Goal: Task Accomplishment & Management: Manage account settings

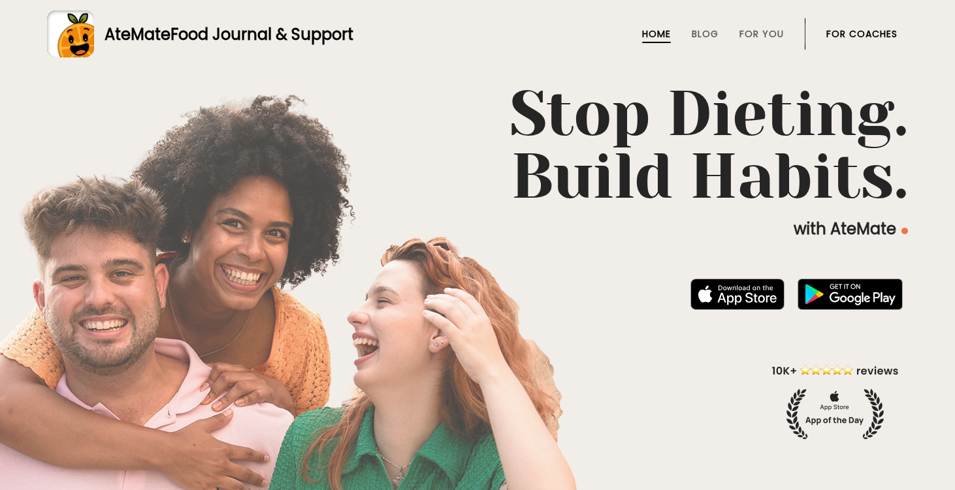
click at [844, 39] on link "For Coaches" at bounding box center [861, 34] width 71 height 10
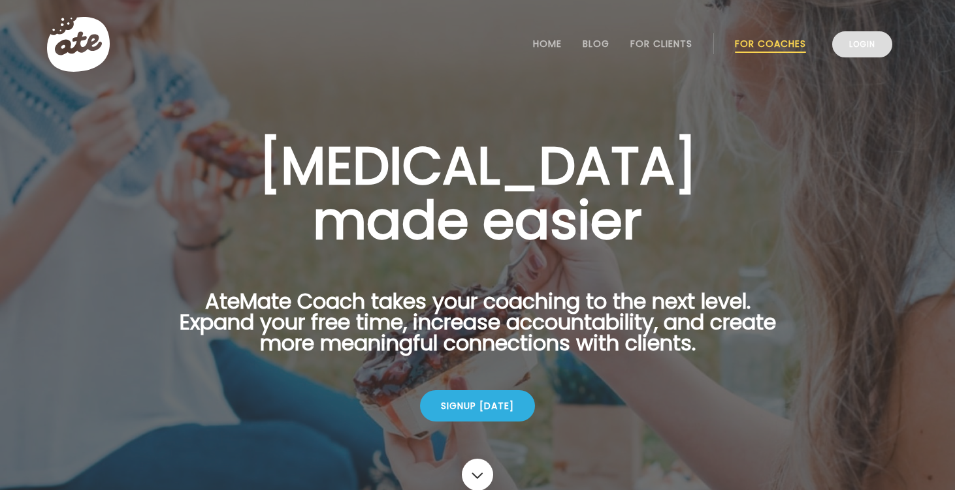
click at [849, 48] on link "Login" at bounding box center [862, 44] width 60 height 26
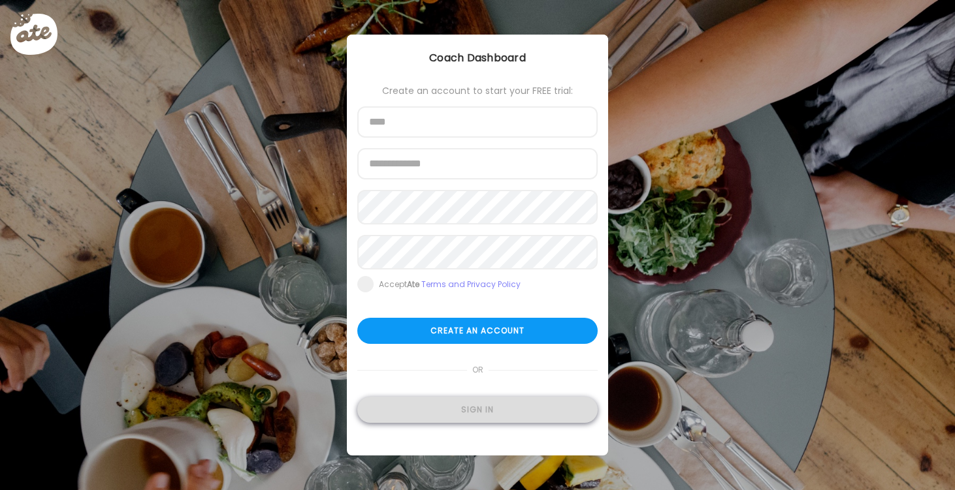
click at [532, 412] on div "Sign in" at bounding box center [477, 410] width 240 height 26
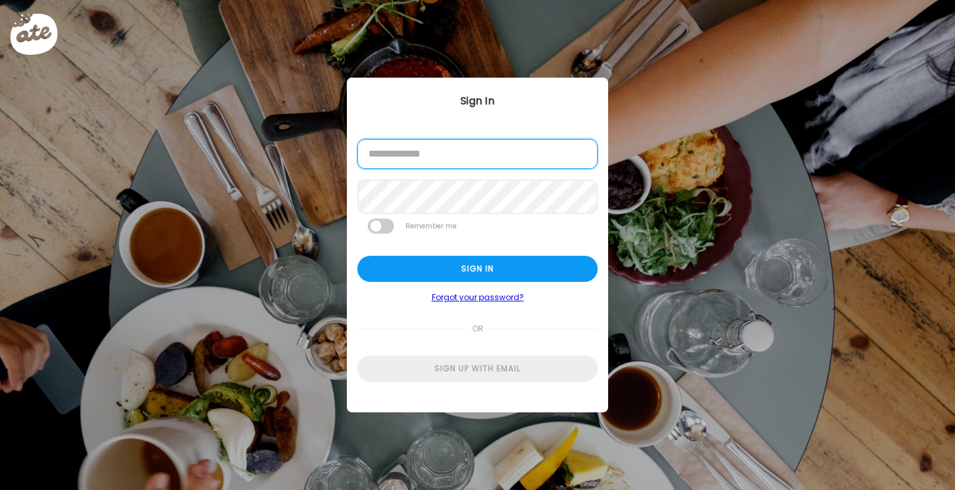
type input "**********"
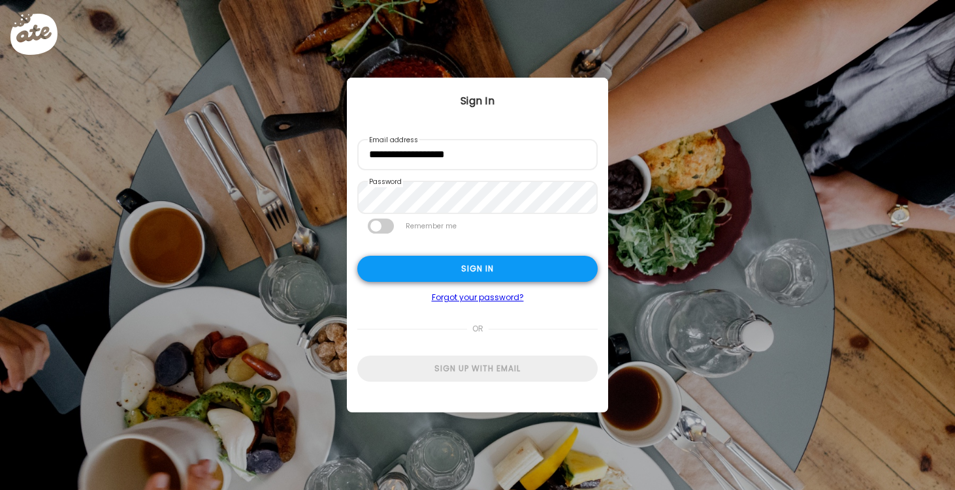
click at [458, 268] on div "Sign in" at bounding box center [477, 269] width 240 height 26
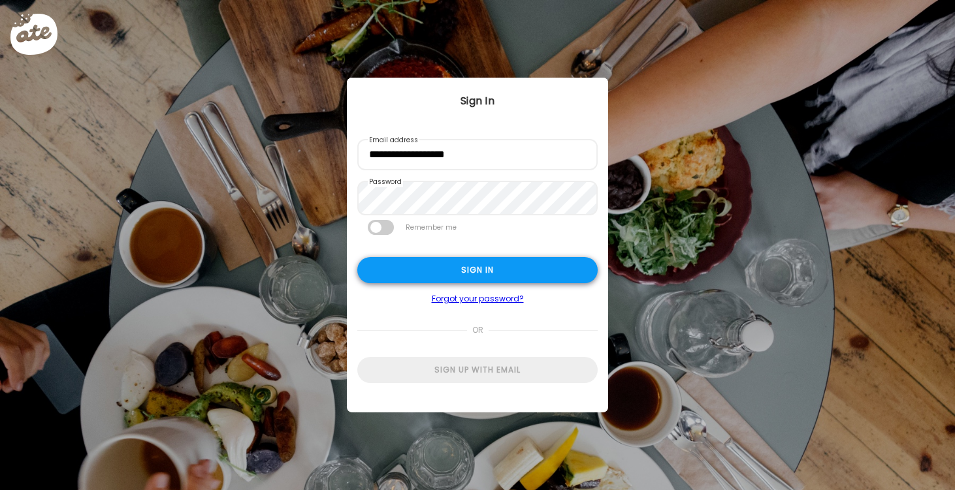
type textarea "**********"
type input "*********"
type input "**********"
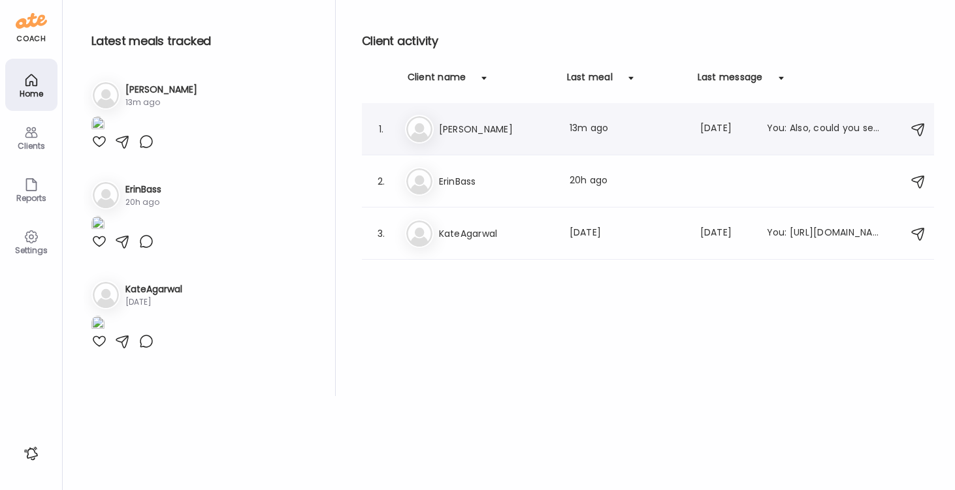
click at [454, 123] on h3 "[PERSON_NAME]" at bounding box center [496, 129] width 115 height 16
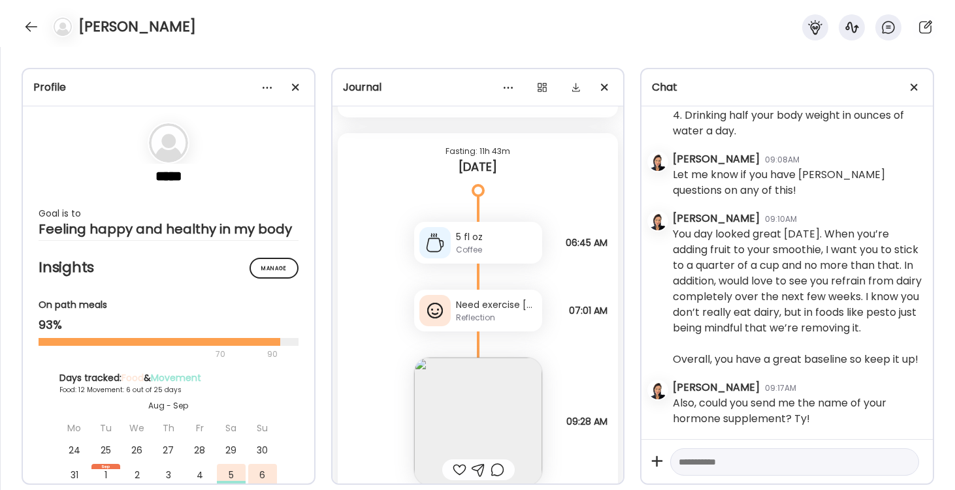
scroll to position [16590, 0]
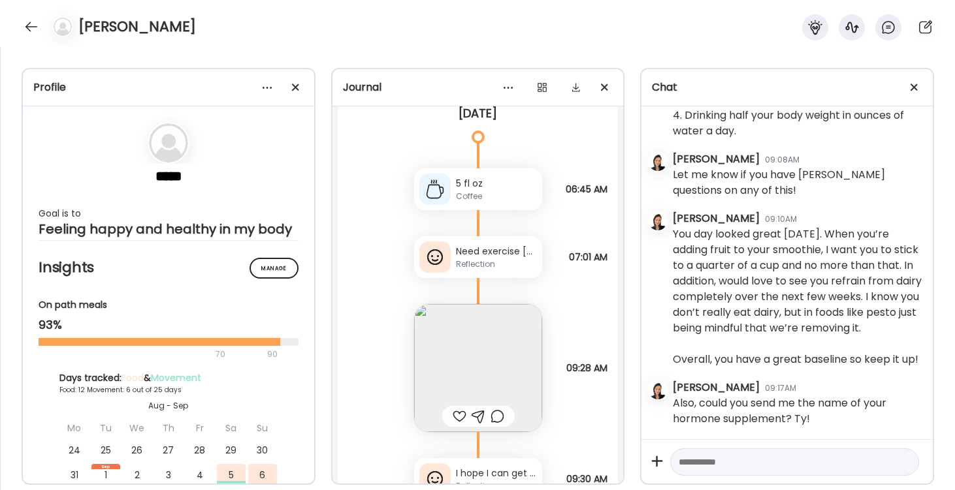
click at [480, 255] on div "Need exercise [DATE]. Will alkalize later with greens (skipped that step this a…" at bounding box center [496, 252] width 81 height 14
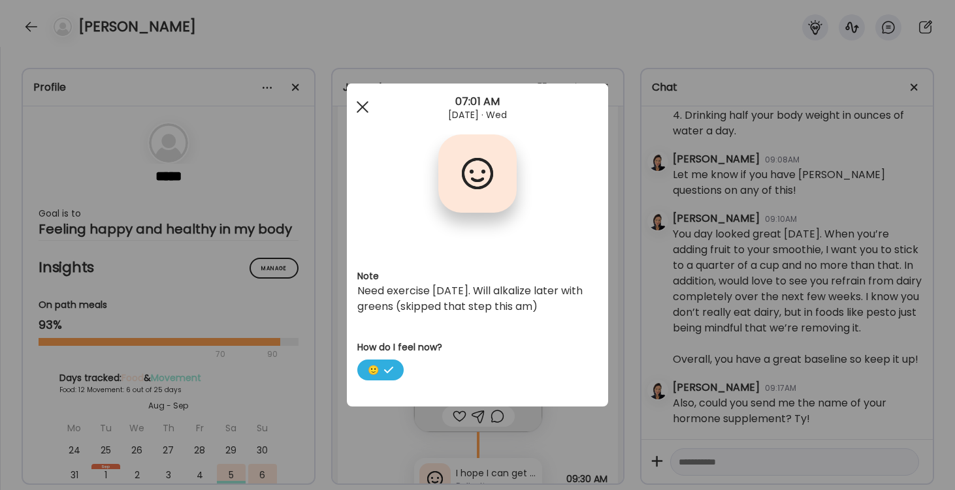
click at [360, 107] on div at bounding box center [362, 107] width 26 height 26
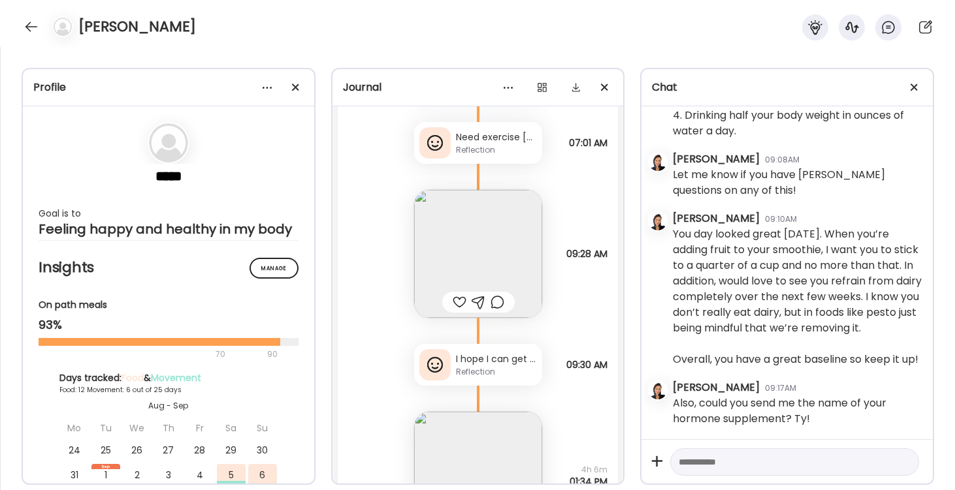
scroll to position [16731, 0]
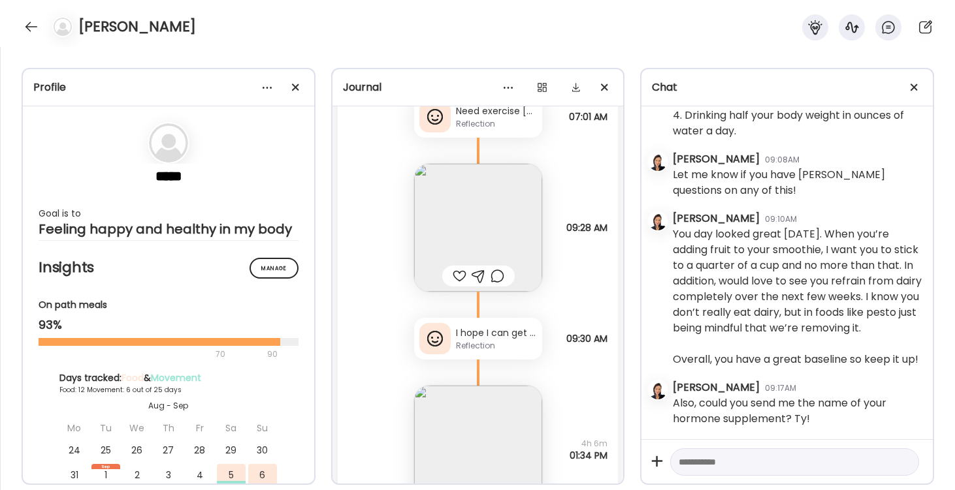
click at [475, 215] on img at bounding box center [478, 228] width 128 height 128
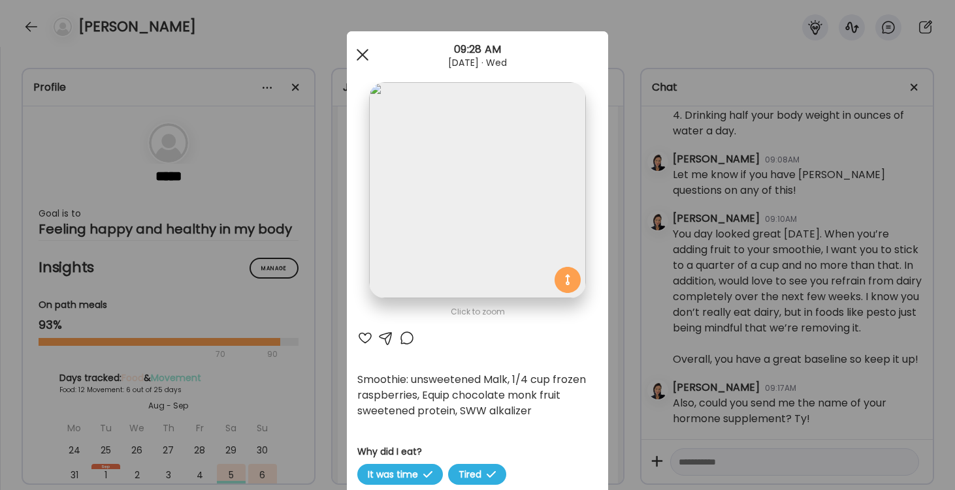
click at [361, 52] on div at bounding box center [362, 55] width 26 height 26
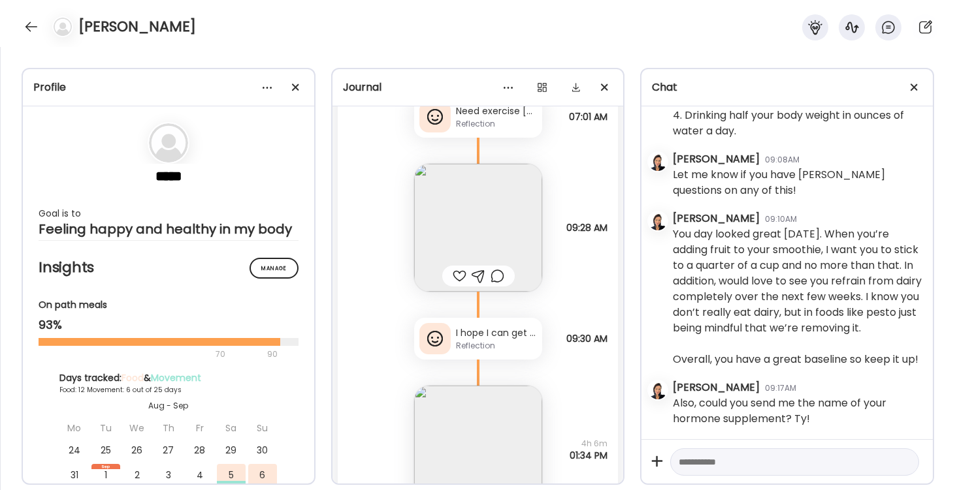
scroll to position [16771, 0]
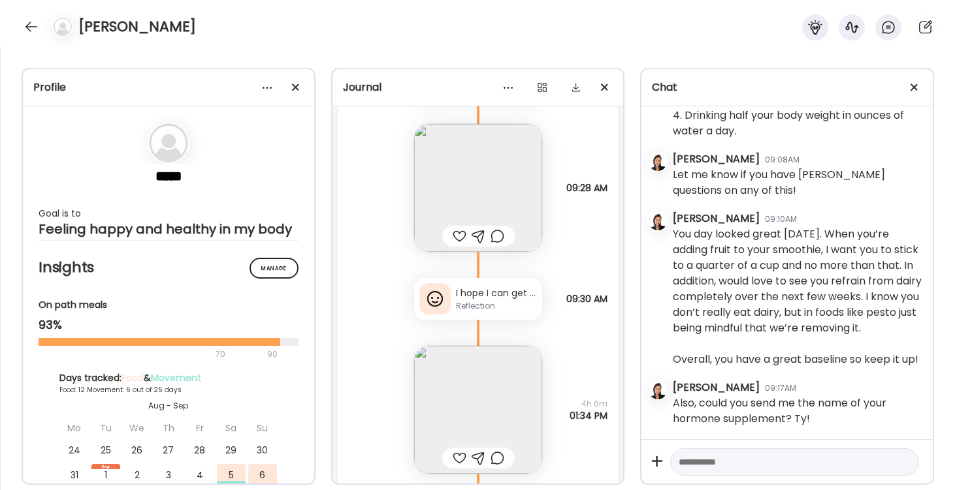
click at [477, 304] on div "Reflection" at bounding box center [496, 306] width 81 height 12
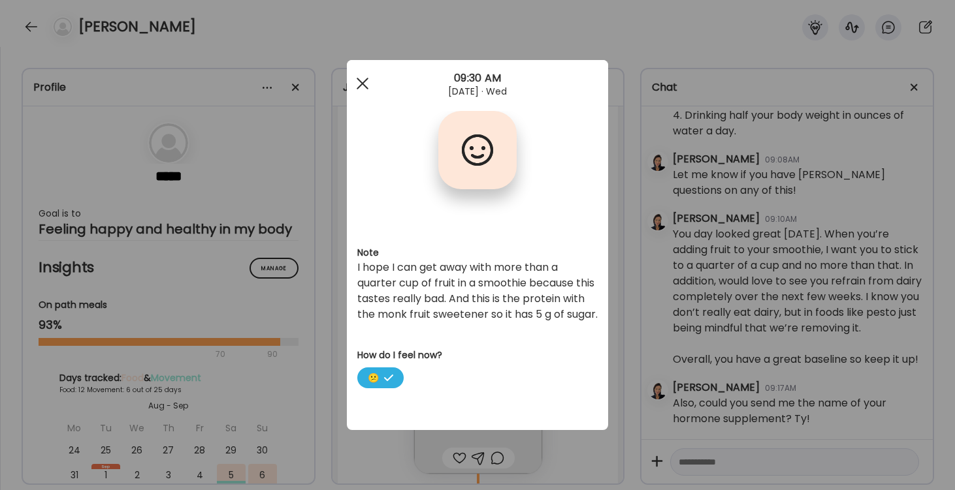
click at [364, 86] on span at bounding box center [363, 84] width 12 height 12
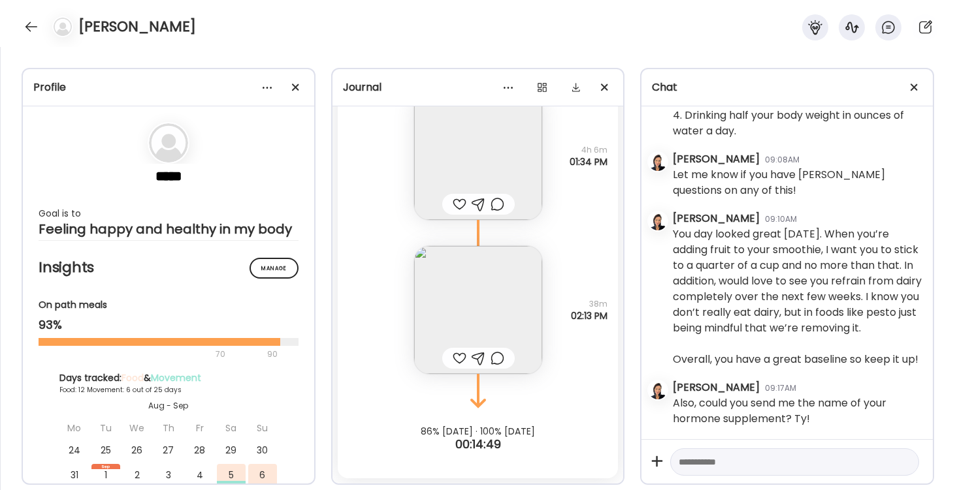
scroll to position [17025, 0]
click at [479, 281] on img at bounding box center [478, 310] width 128 height 128
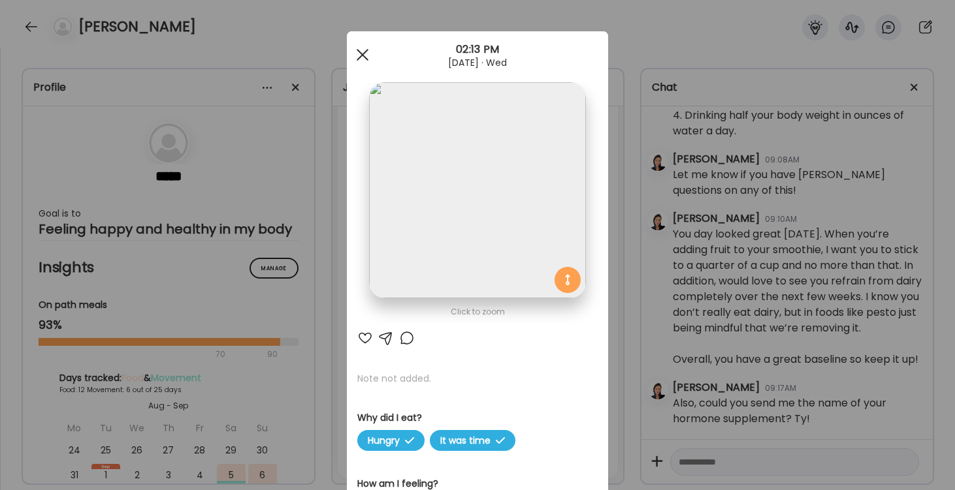
click at [363, 58] on div at bounding box center [362, 55] width 26 height 26
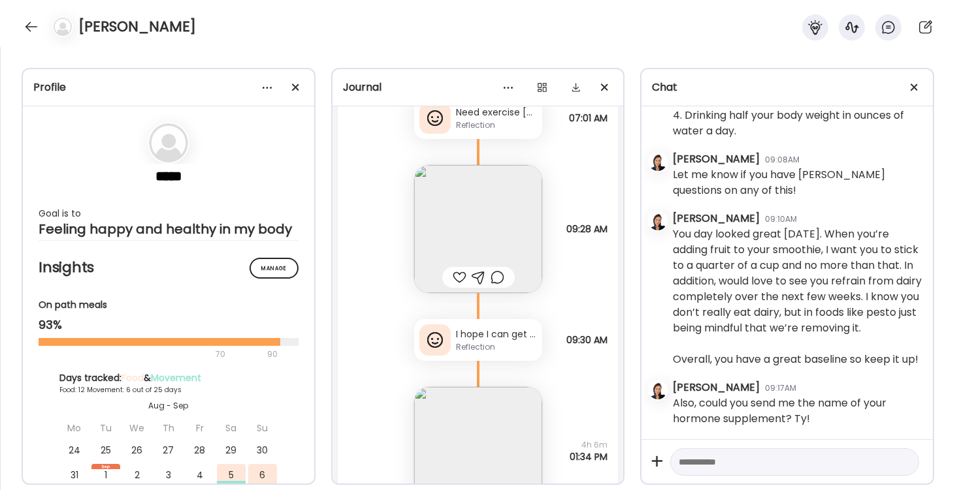
scroll to position [16771, 0]
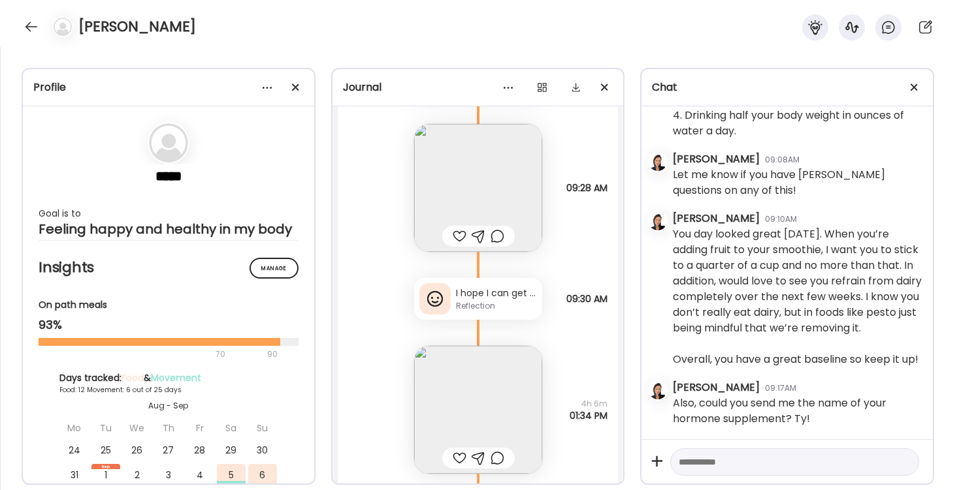
click at [494, 191] on img at bounding box center [478, 188] width 128 height 128
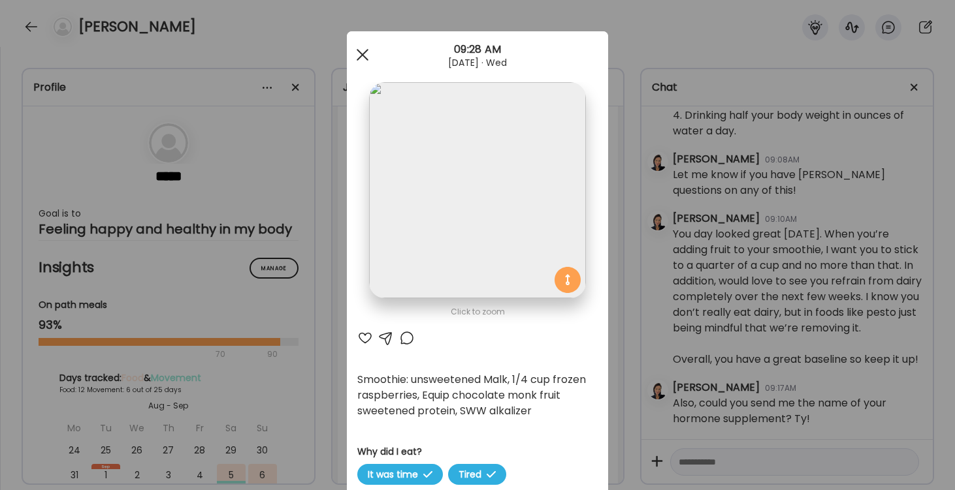
click at [364, 52] on div at bounding box center [362, 55] width 26 height 26
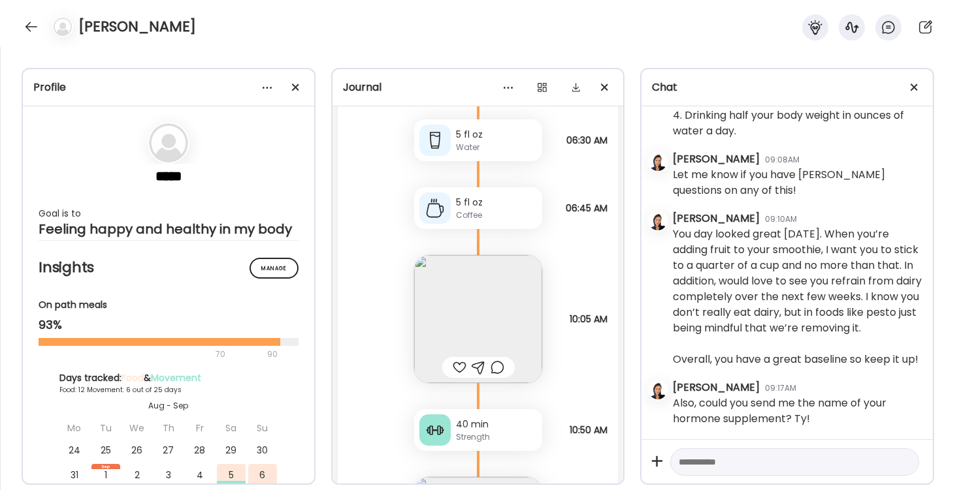
scroll to position [14978, 0]
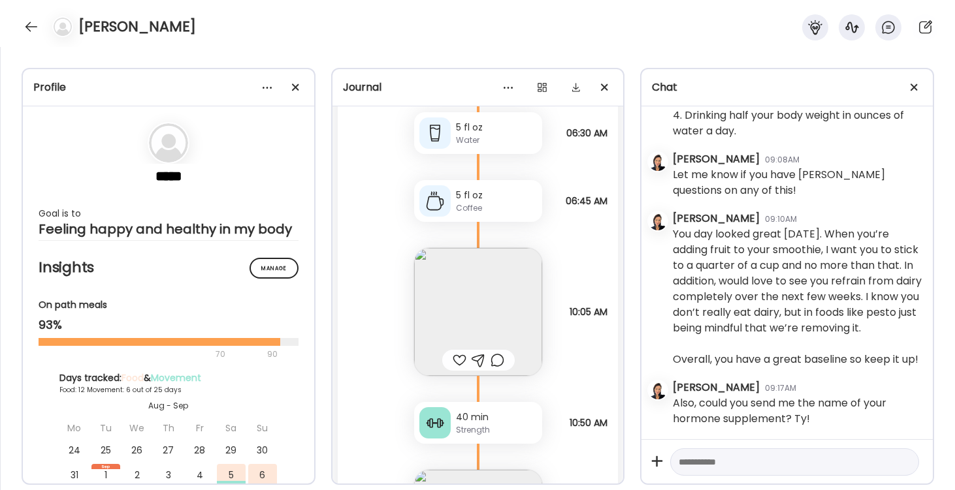
click at [481, 298] on img at bounding box center [478, 312] width 128 height 128
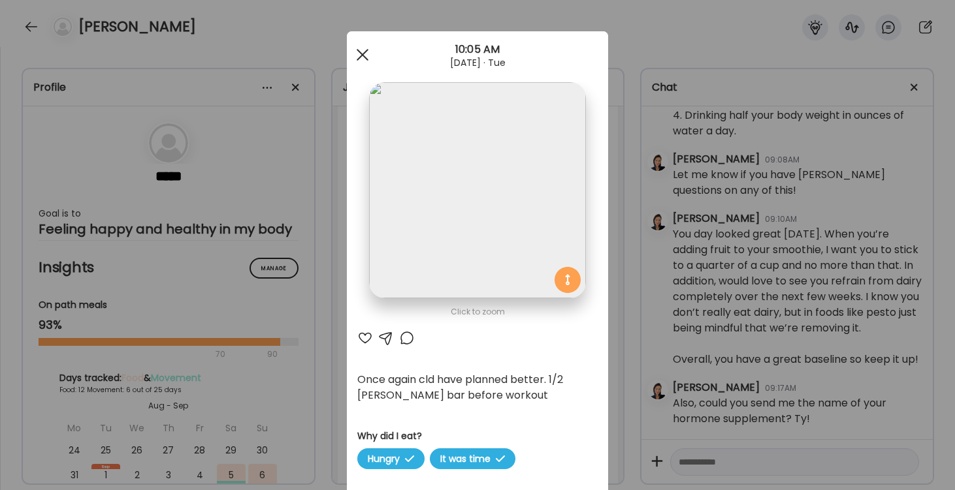
click at [362, 52] on div at bounding box center [362, 55] width 26 height 26
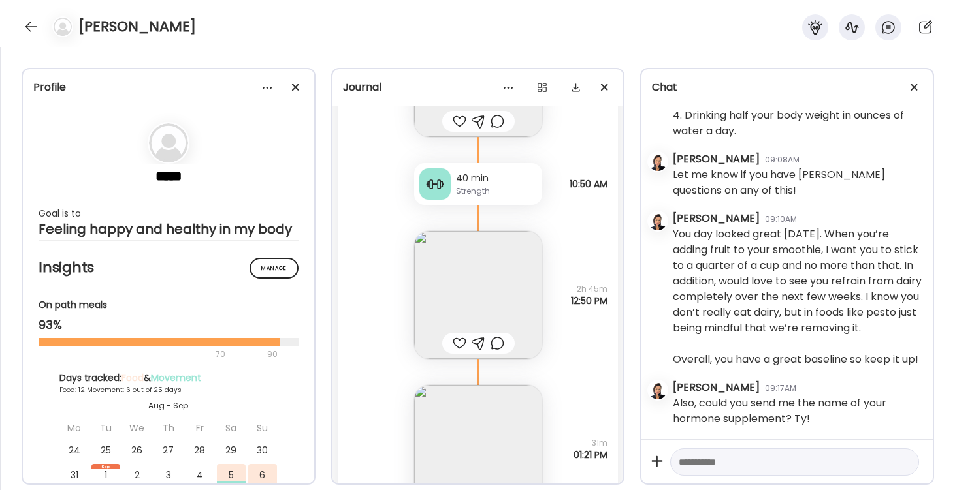
scroll to position [15221, 0]
click at [482, 277] on img at bounding box center [478, 291] width 128 height 128
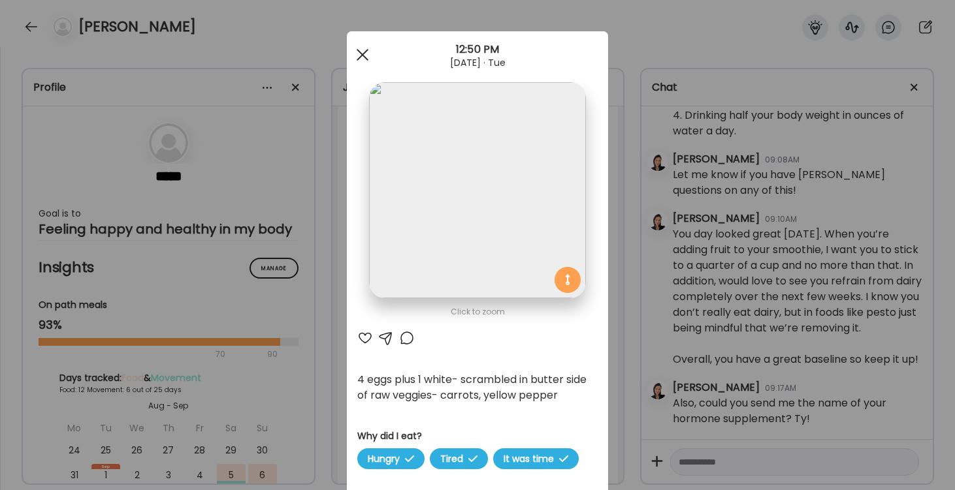
click at [358, 55] on div at bounding box center [362, 55] width 26 height 26
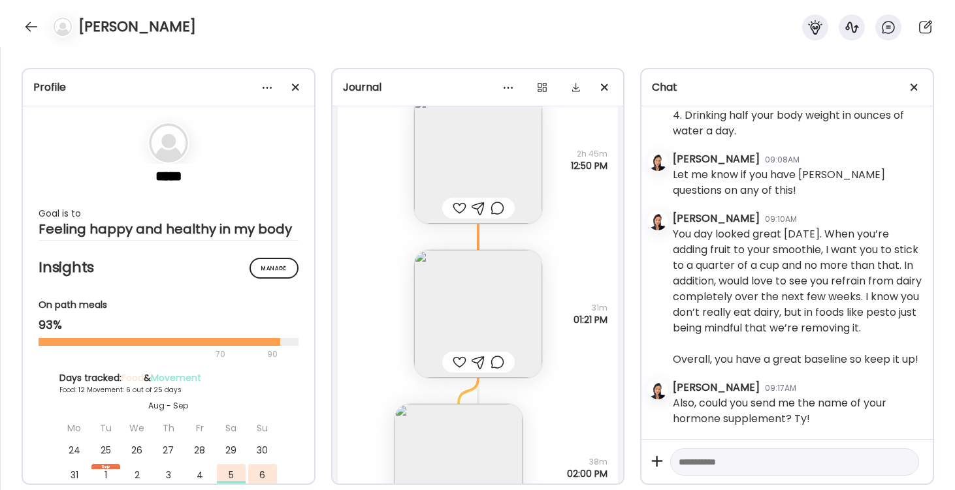
scroll to position [15366, 0]
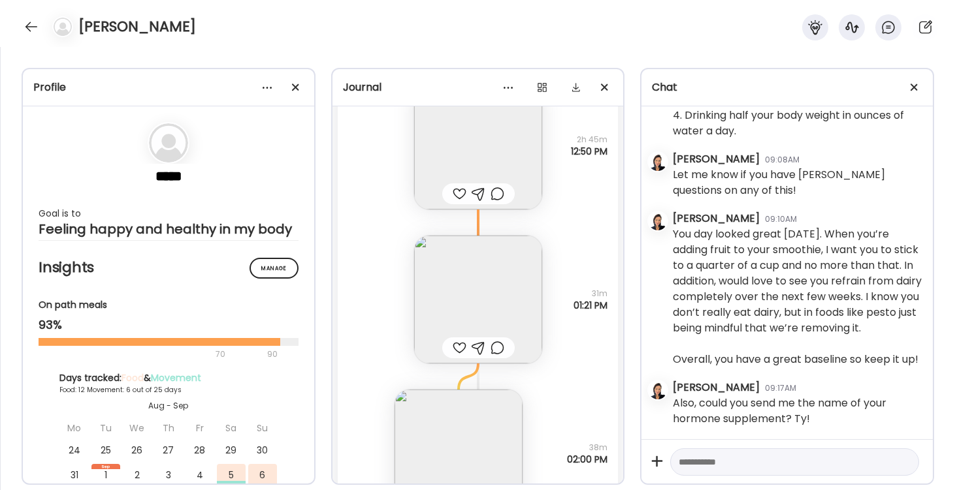
click at [480, 300] on img at bounding box center [478, 300] width 128 height 128
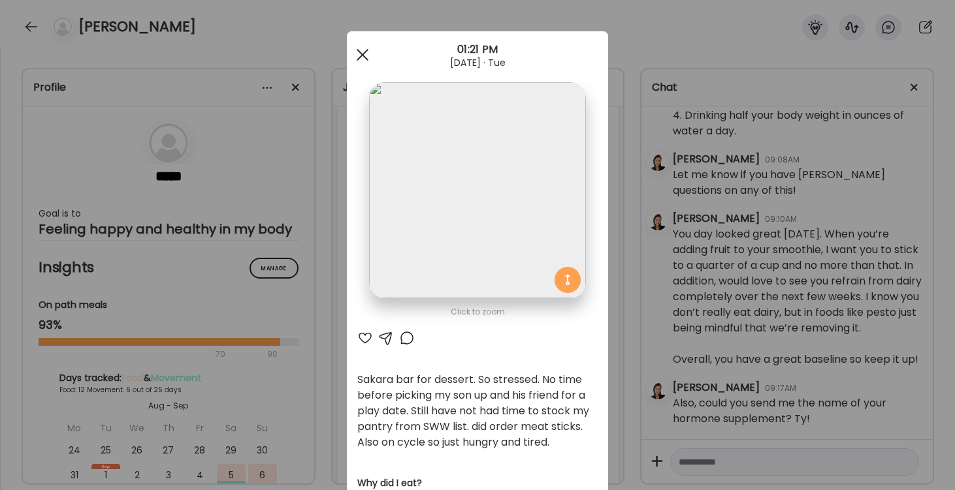
click at [362, 54] on span at bounding box center [363, 55] width 12 height 12
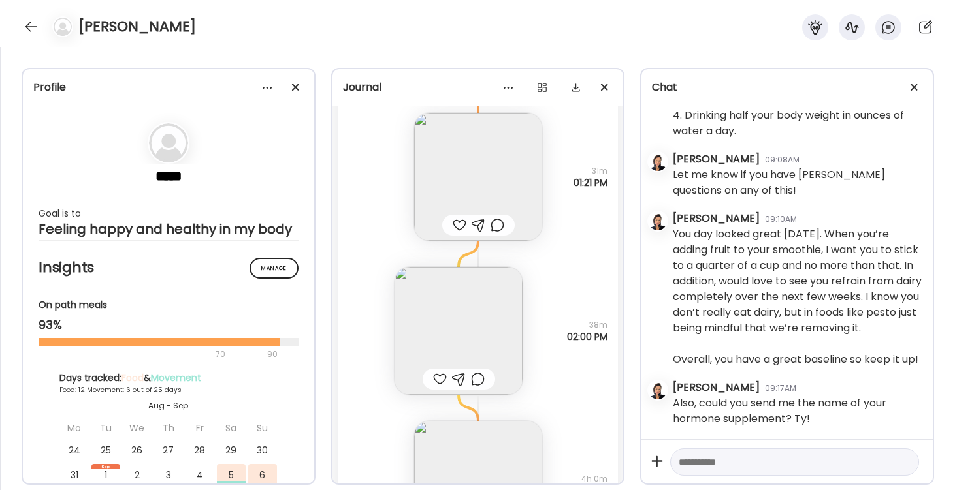
scroll to position [15495, 0]
click at [454, 280] on img at bounding box center [458, 325] width 128 height 128
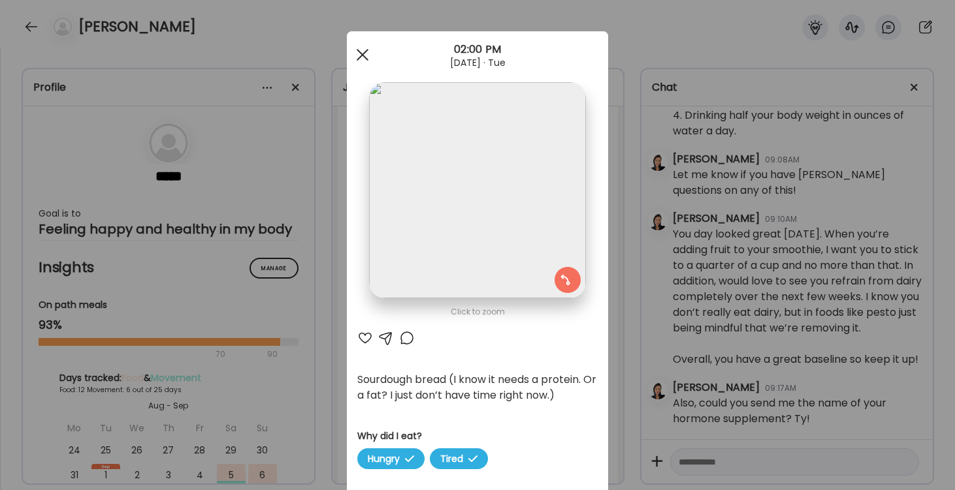
click at [357, 55] on div at bounding box center [362, 55] width 26 height 26
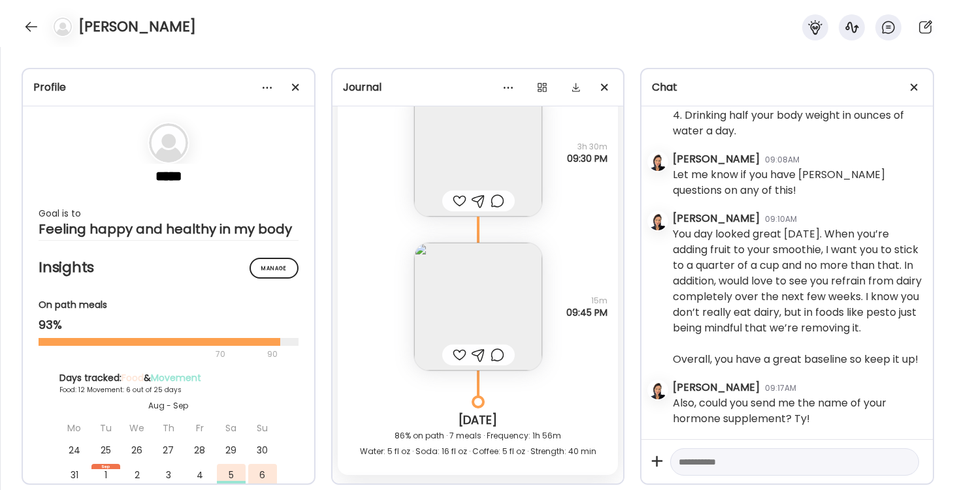
scroll to position [16189, 0]
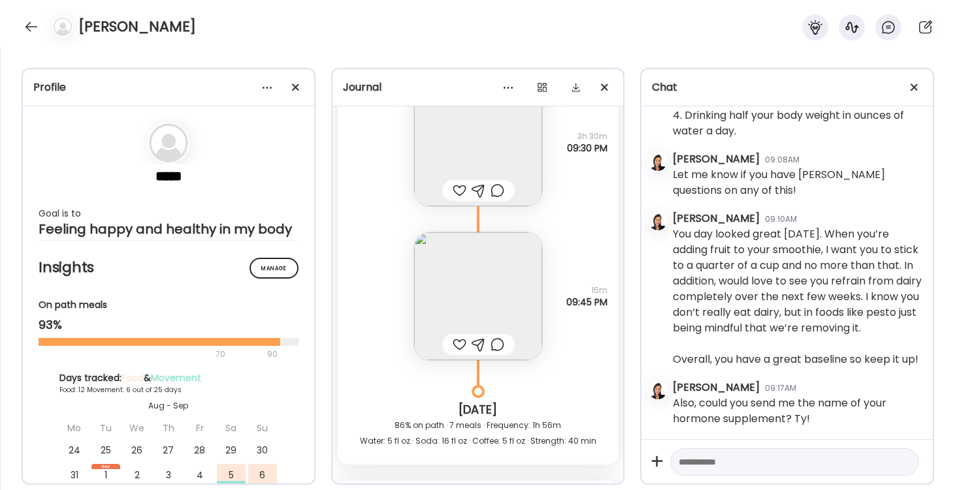
click at [476, 312] on img at bounding box center [478, 296] width 128 height 128
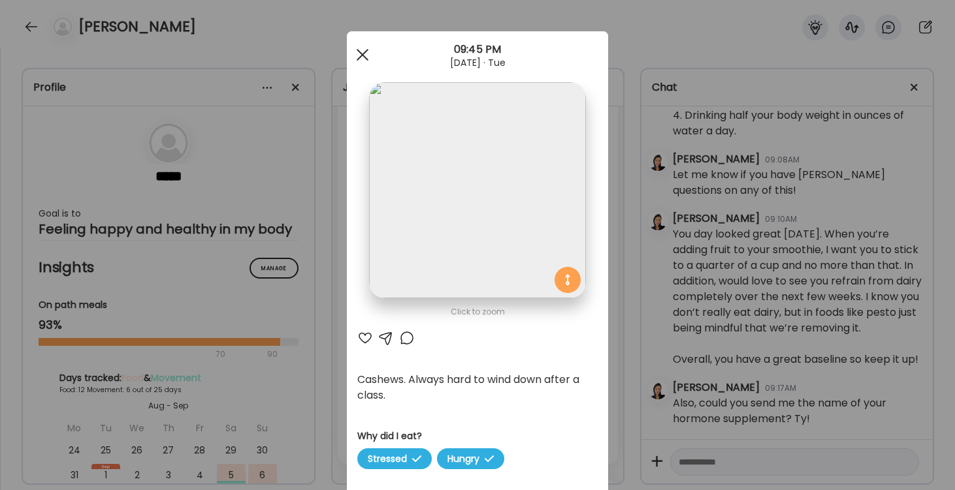
click at [362, 51] on div at bounding box center [362, 55] width 26 height 26
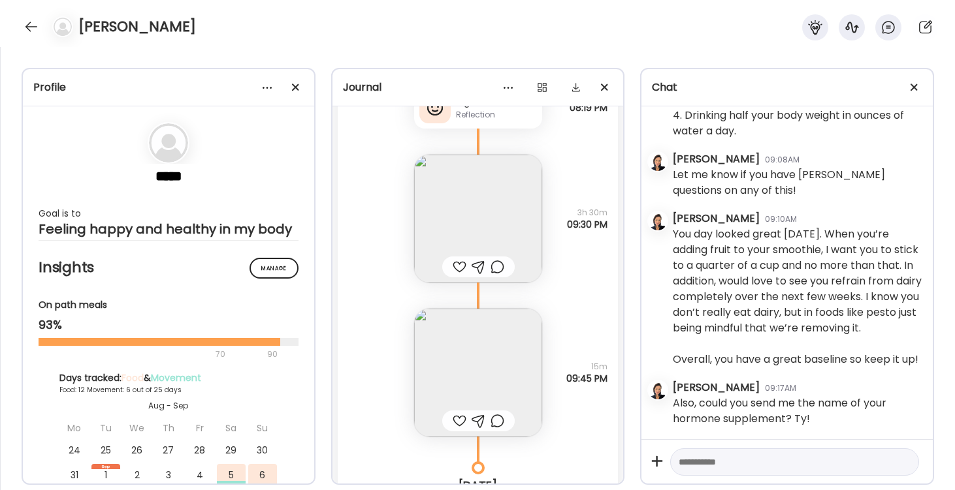
scroll to position [16063, 0]
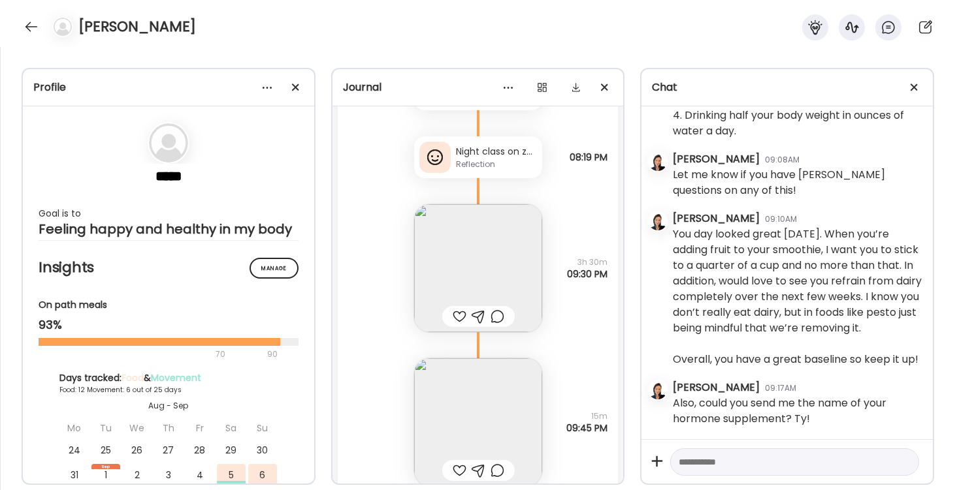
click at [501, 279] on img at bounding box center [478, 268] width 128 height 128
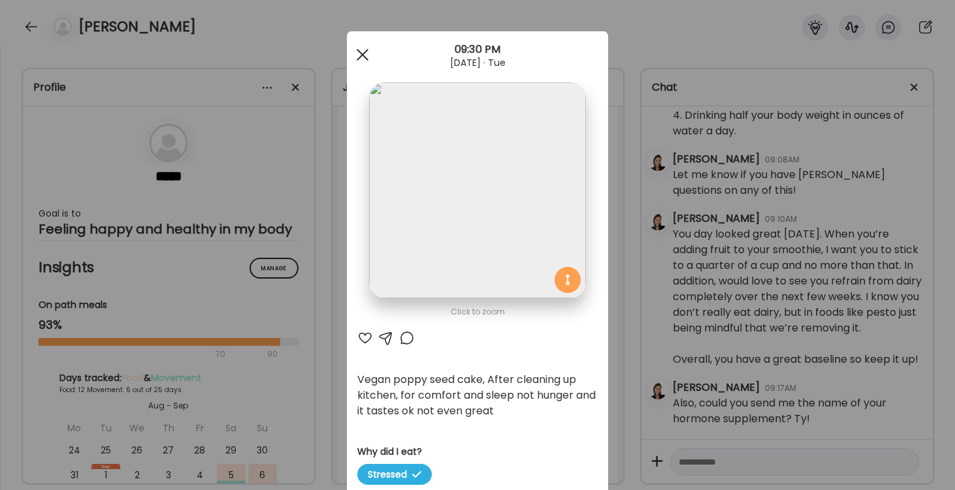
click at [360, 51] on div at bounding box center [362, 55] width 26 height 26
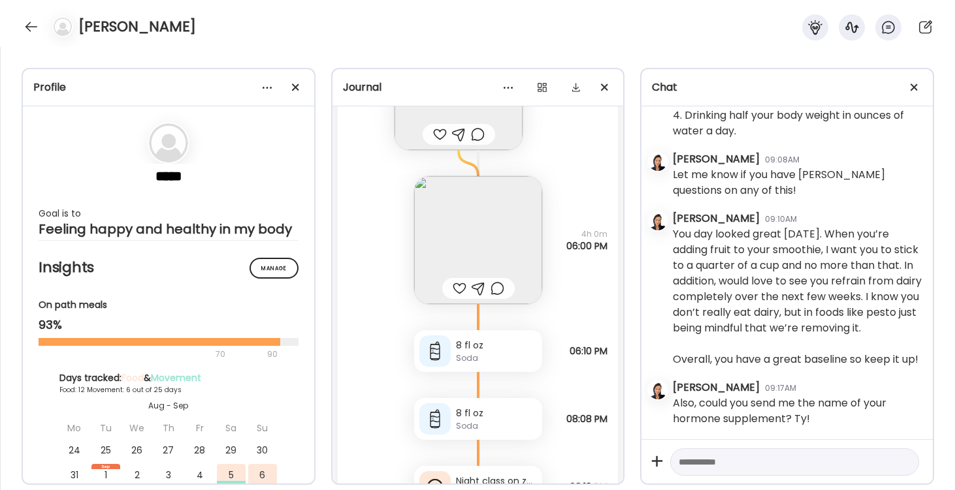
scroll to position [15721, 0]
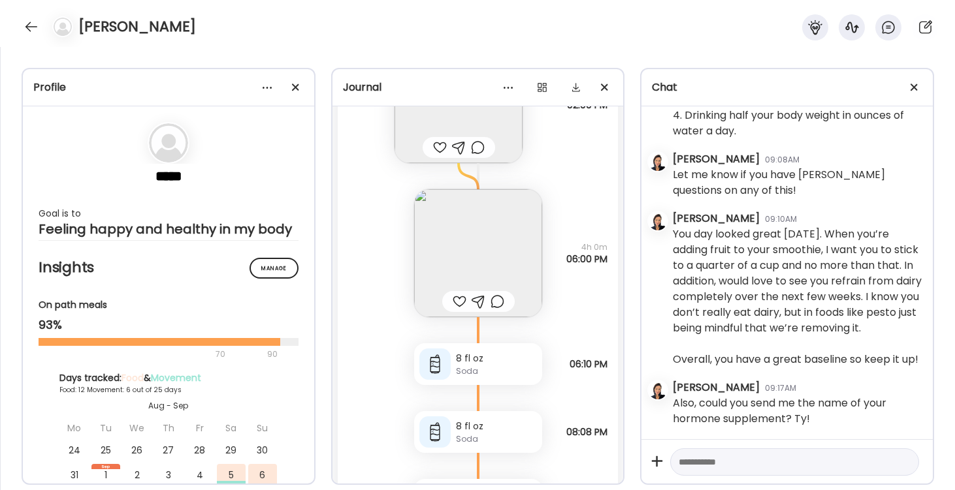
click at [473, 249] on img at bounding box center [478, 253] width 128 height 128
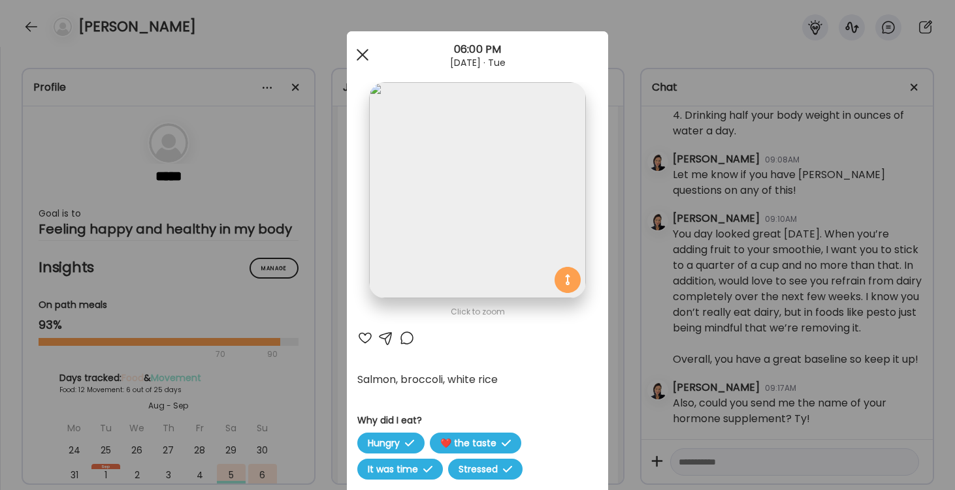
click at [362, 52] on div at bounding box center [362, 55] width 26 height 26
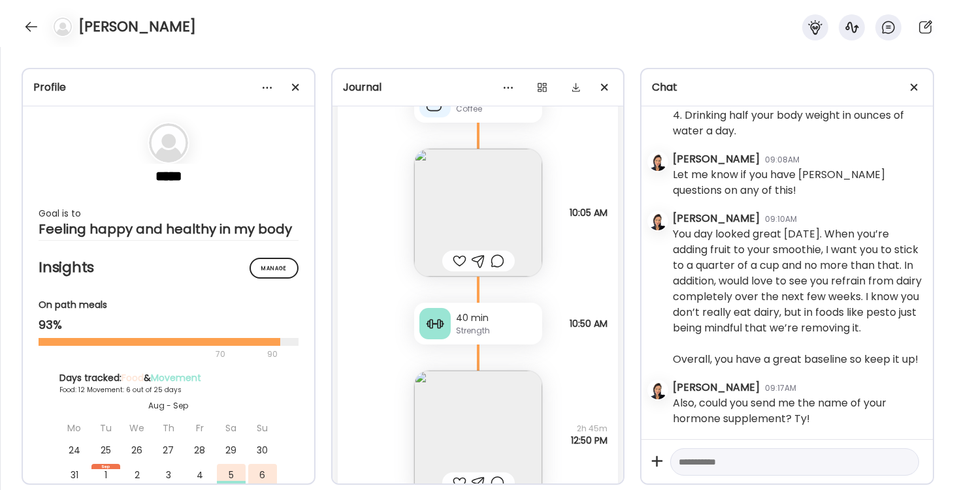
scroll to position [15083, 0]
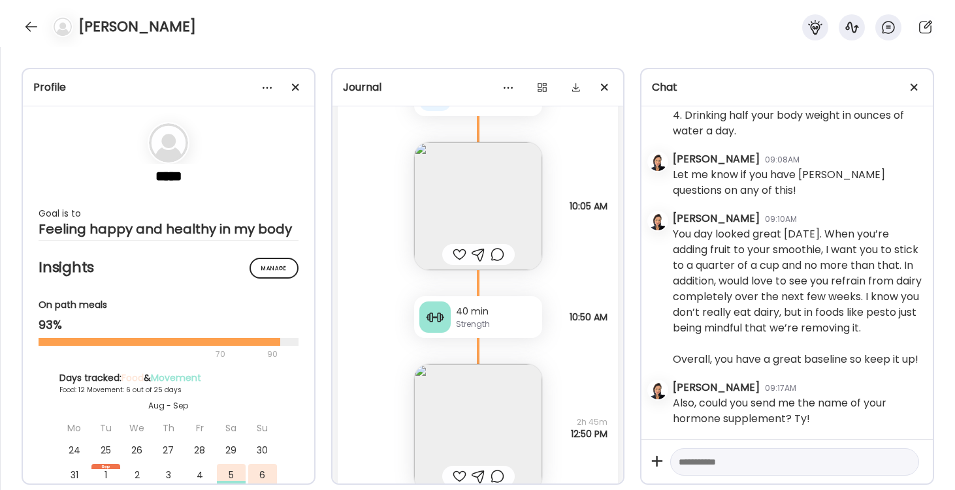
click at [454, 190] on img at bounding box center [478, 206] width 128 height 128
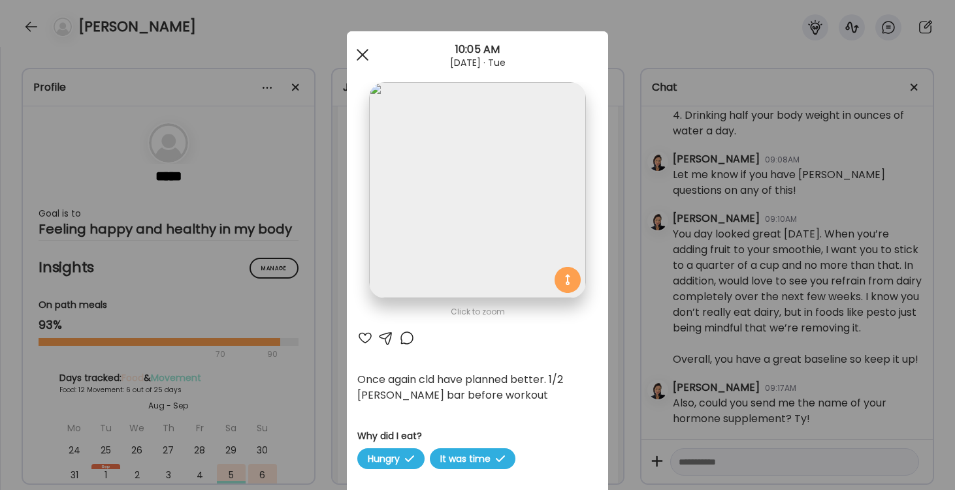
click at [361, 55] on span at bounding box center [363, 55] width 12 height 12
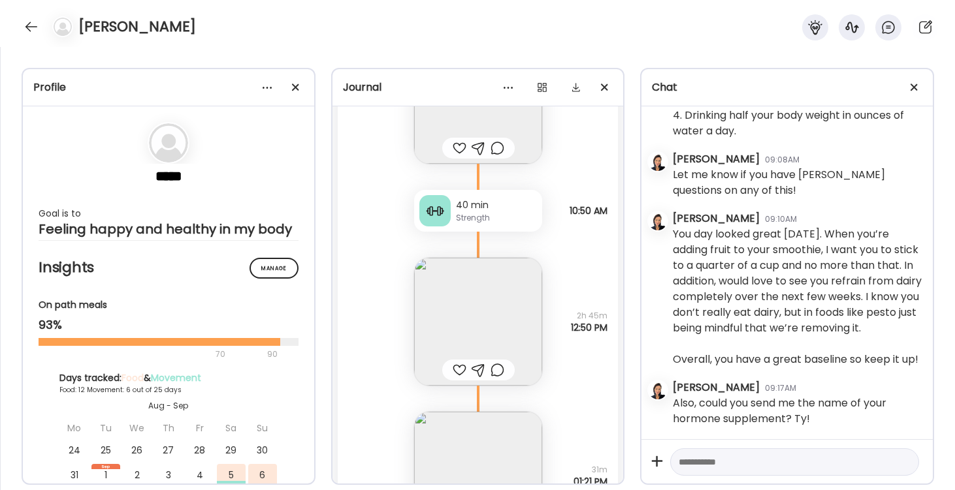
scroll to position [15193, 0]
click at [486, 302] on img at bounding box center [478, 319] width 128 height 128
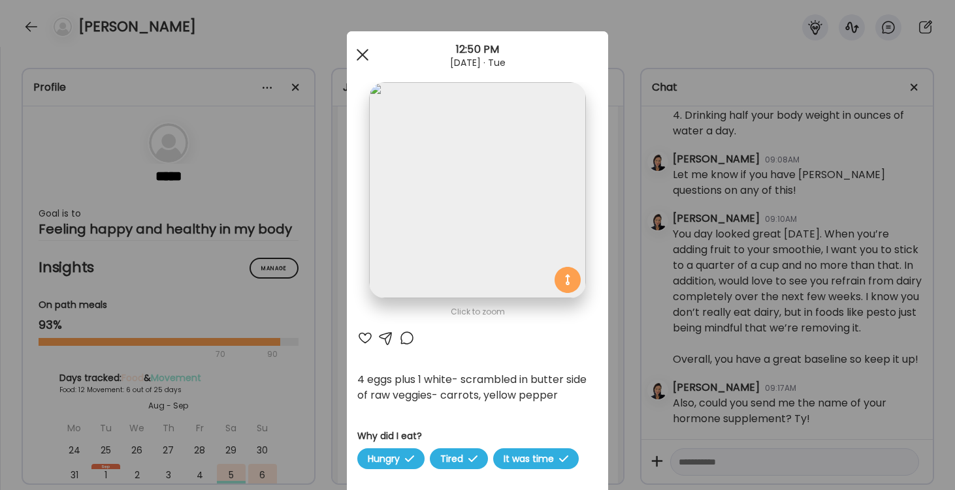
click at [361, 54] on span at bounding box center [363, 55] width 12 height 12
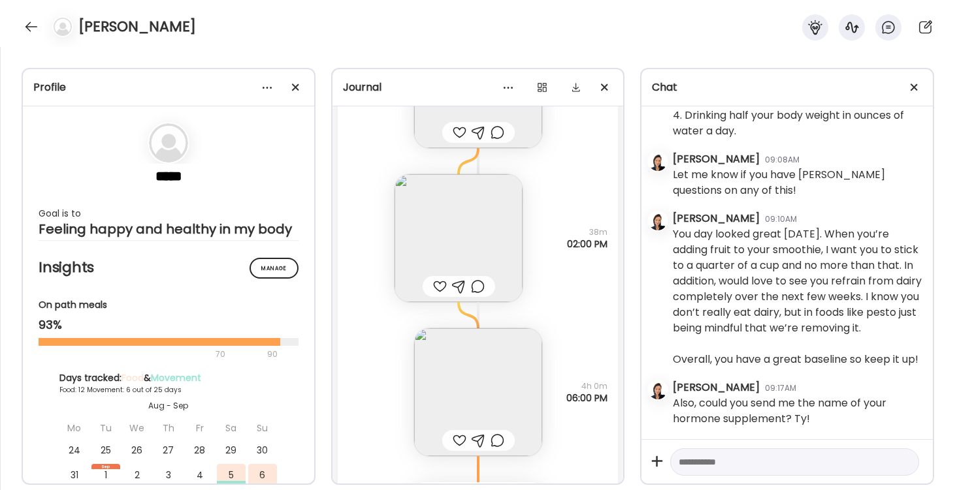
scroll to position [15442, 0]
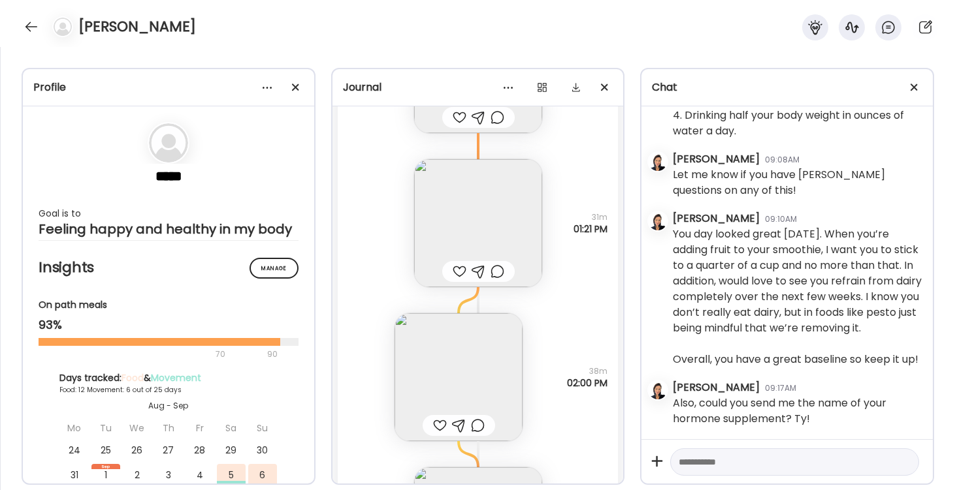
click at [479, 362] on img at bounding box center [458, 377] width 128 height 128
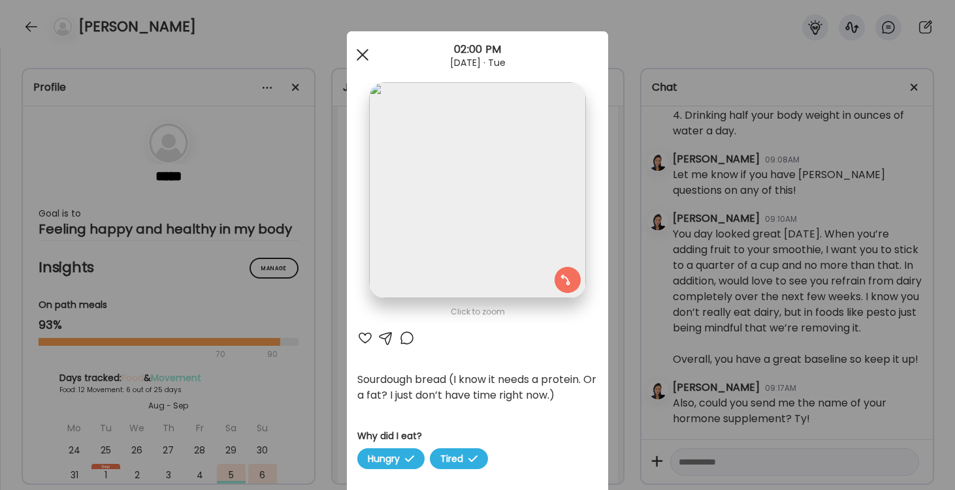
click at [364, 54] on div at bounding box center [362, 55] width 26 height 26
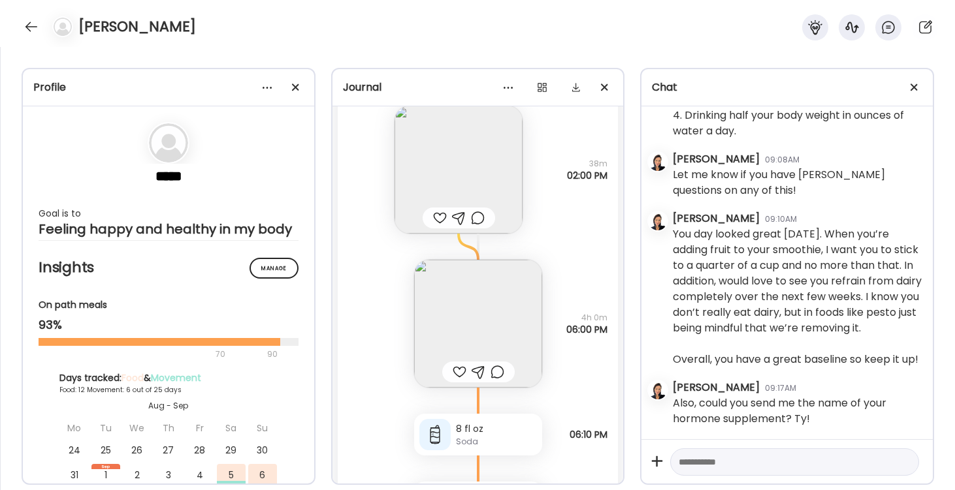
scroll to position [15664, 0]
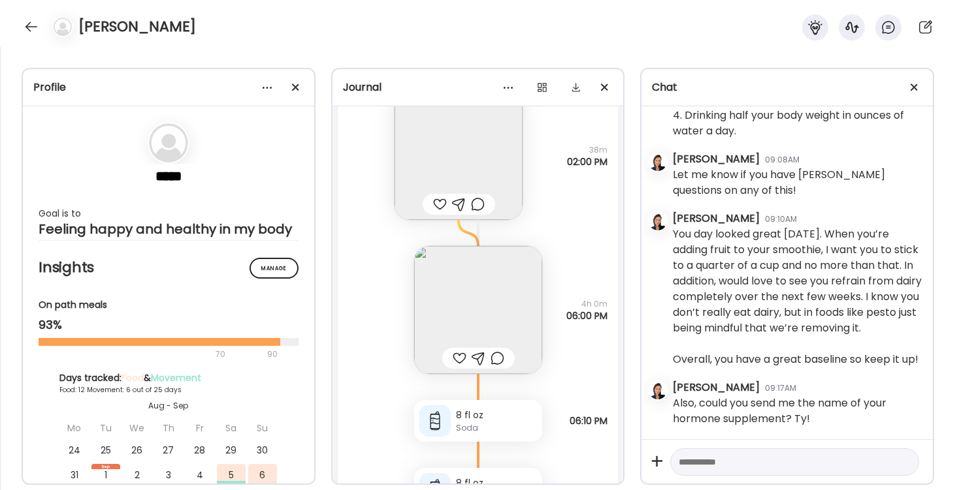
click at [496, 308] on img at bounding box center [478, 310] width 128 height 128
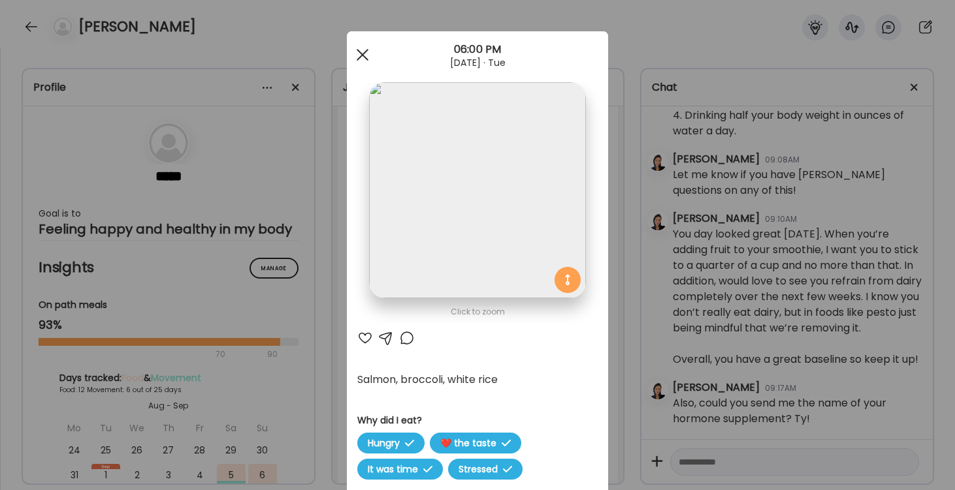
click at [362, 54] on span at bounding box center [363, 55] width 12 height 12
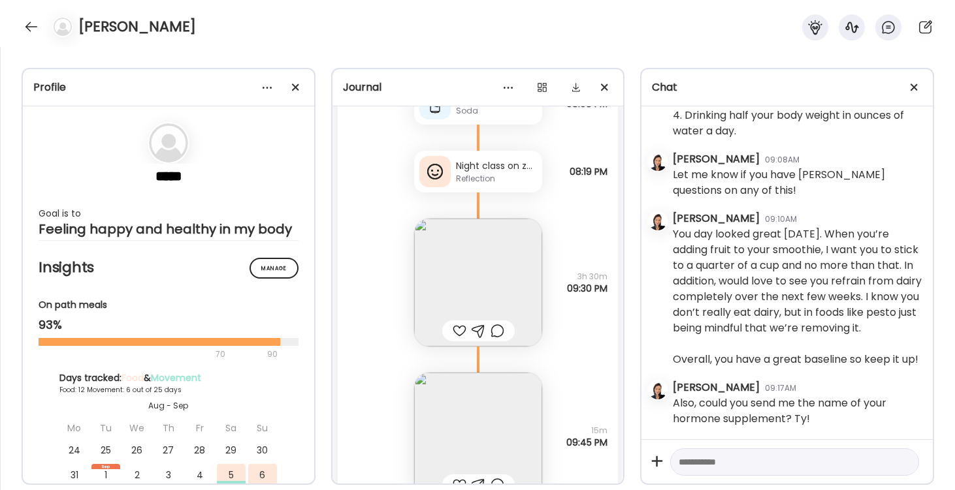
scroll to position [16079, 0]
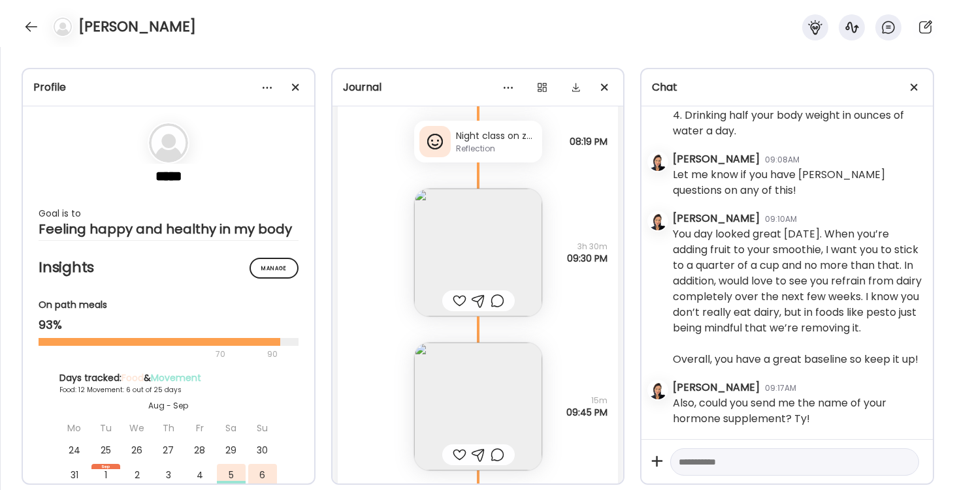
click at [487, 255] on img at bounding box center [478, 253] width 128 height 128
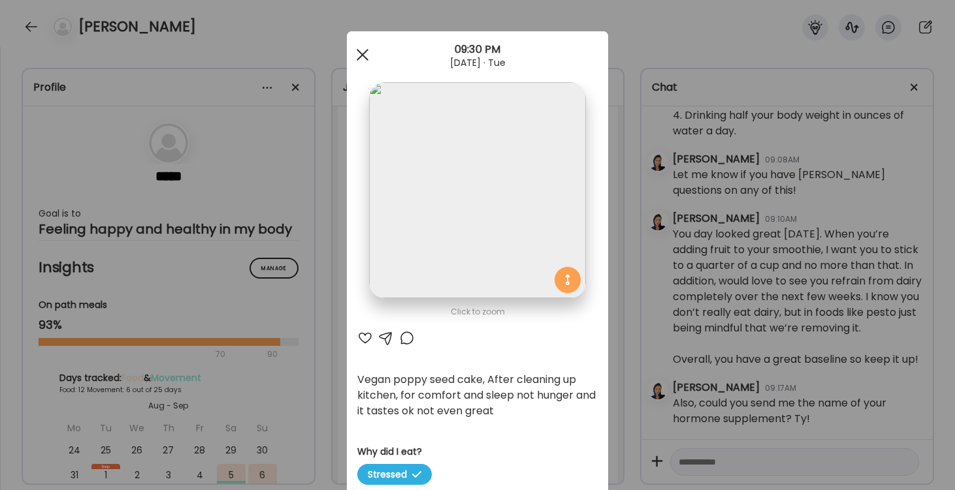
click at [358, 54] on div at bounding box center [362, 55] width 26 height 26
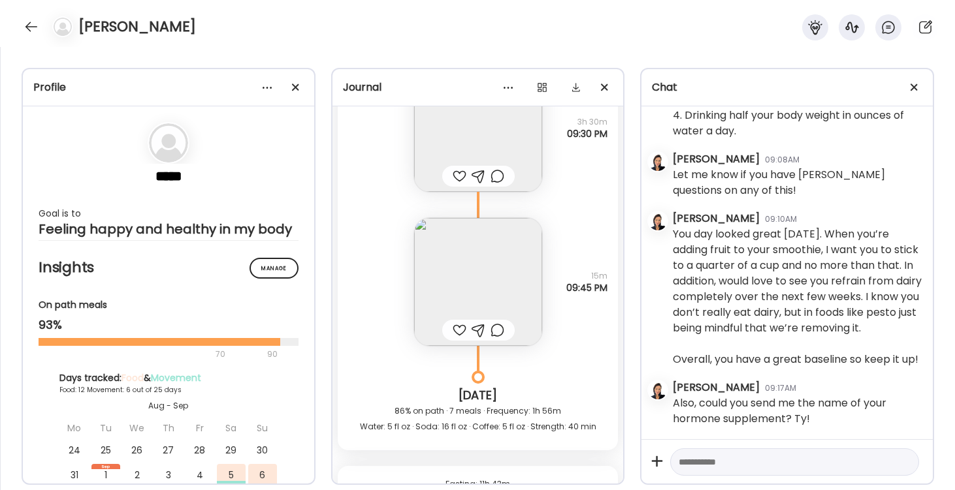
scroll to position [16073, 0]
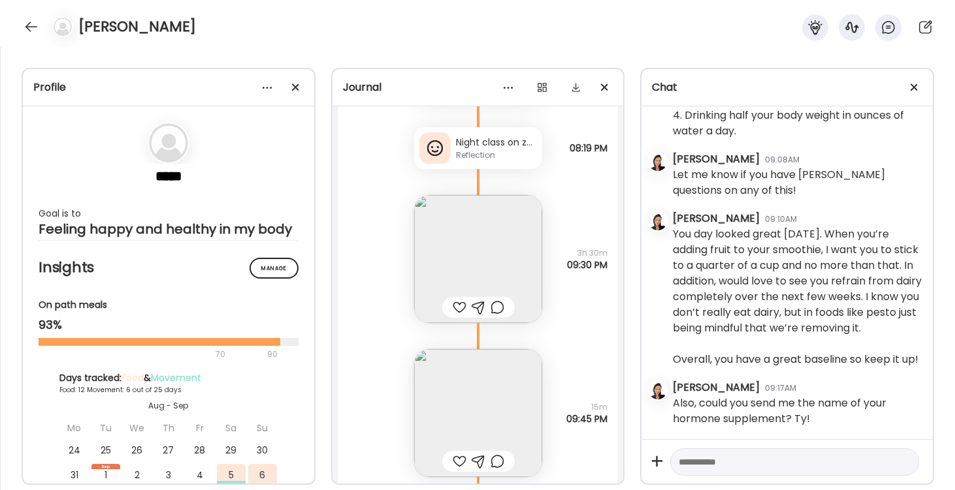
click at [482, 144] on div "Night class on zoom" at bounding box center [496, 143] width 81 height 14
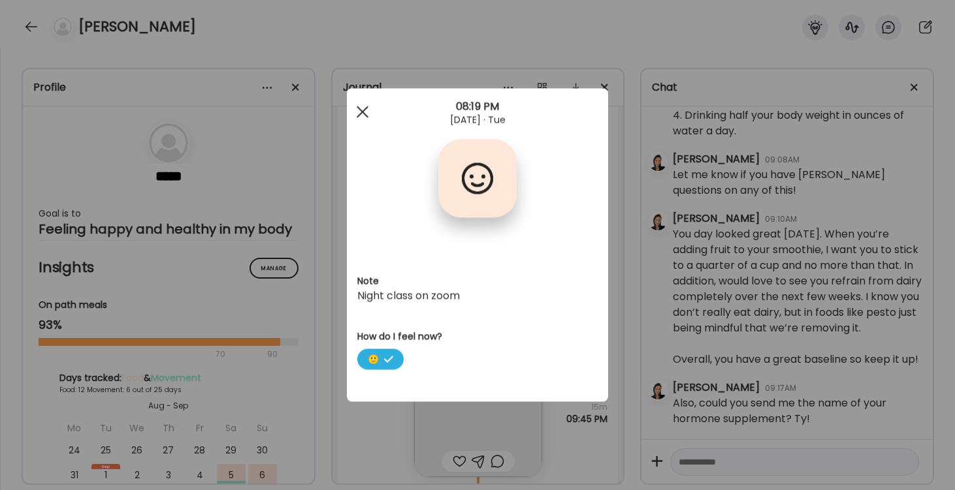
click at [362, 106] on div at bounding box center [362, 112] width 26 height 26
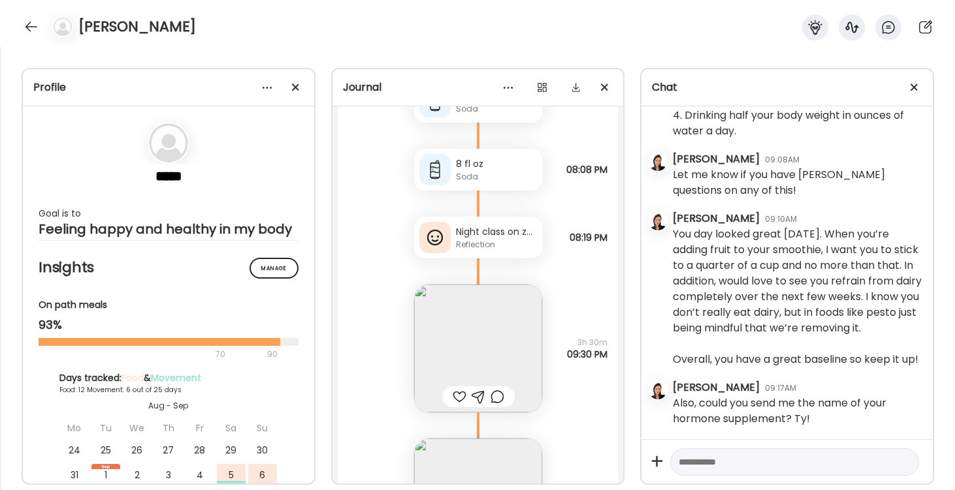
scroll to position [16052, 0]
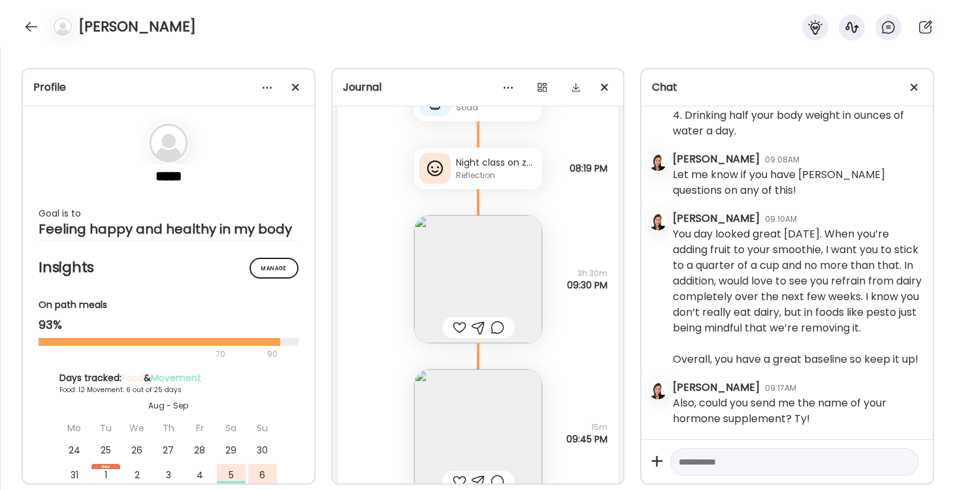
click at [473, 290] on img at bounding box center [478, 279] width 128 height 128
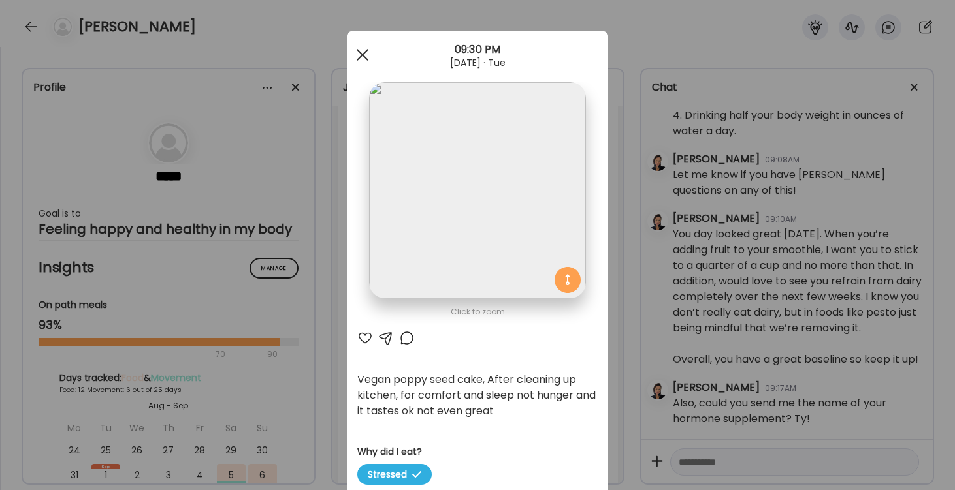
click at [363, 57] on div at bounding box center [362, 55] width 26 height 26
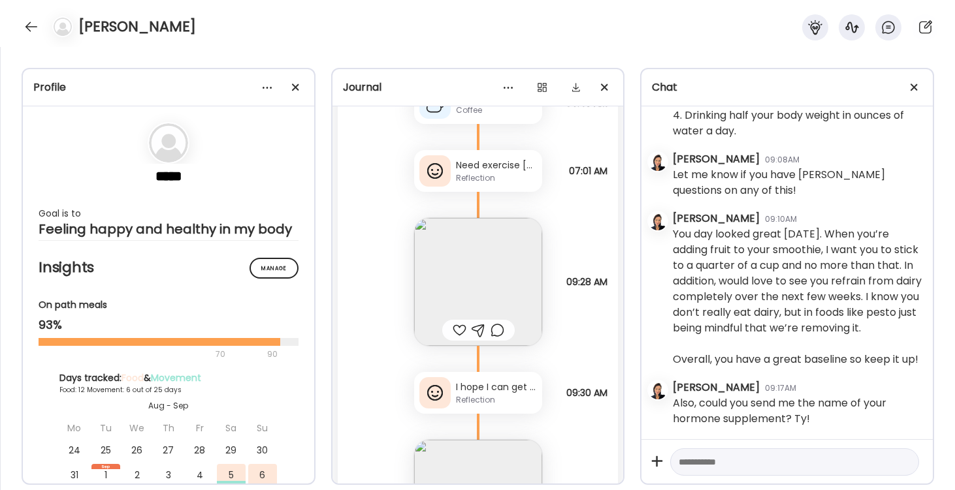
scroll to position [16456, 0]
